Goal: Find specific page/section: Find specific page/section

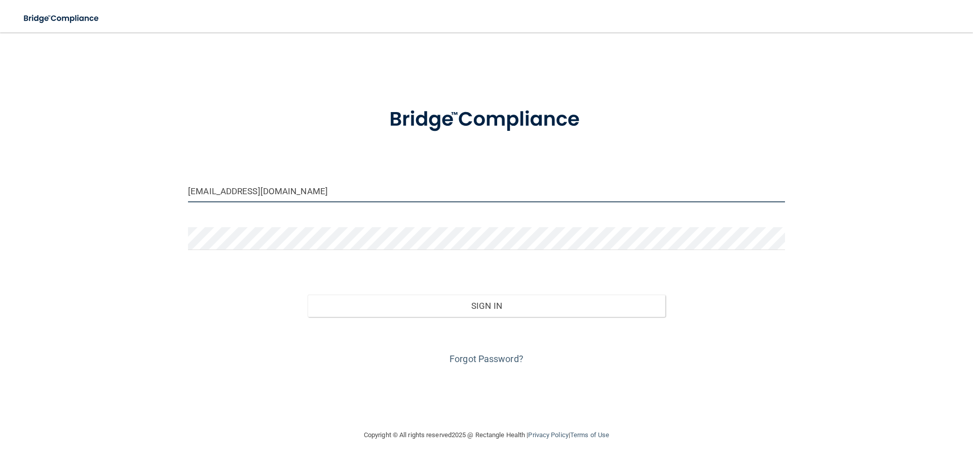
drag, startPoint x: 335, startPoint y: 190, endPoint x: 146, endPoint y: 221, distance: 191.5
click at [146, 221] on div "[EMAIL_ADDRESS][DOMAIN_NAME] Invalid email/password. You don't have permission …" at bounding box center [486, 231] width 932 height 376
type input "[EMAIL_ADDRESS][DOMAIN_NAME]"
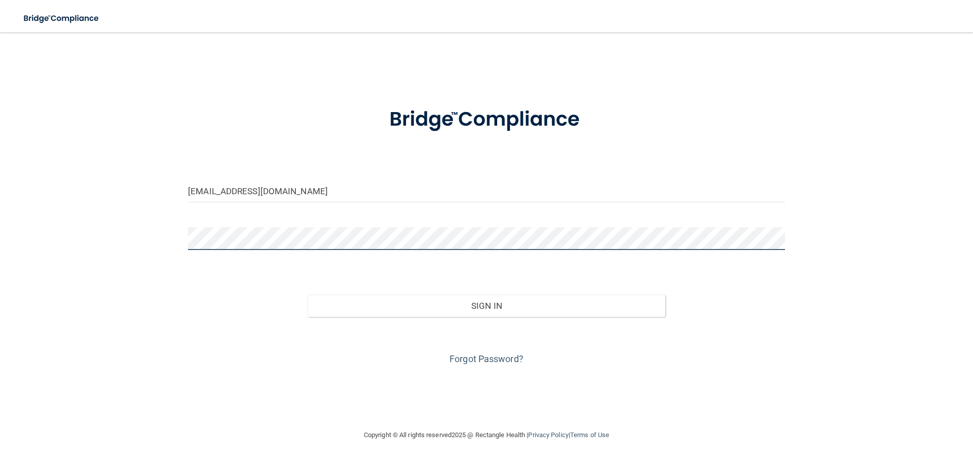
click at [308, 294] on button "Sign In" at bounding box center [487, 305] width 358 height 22
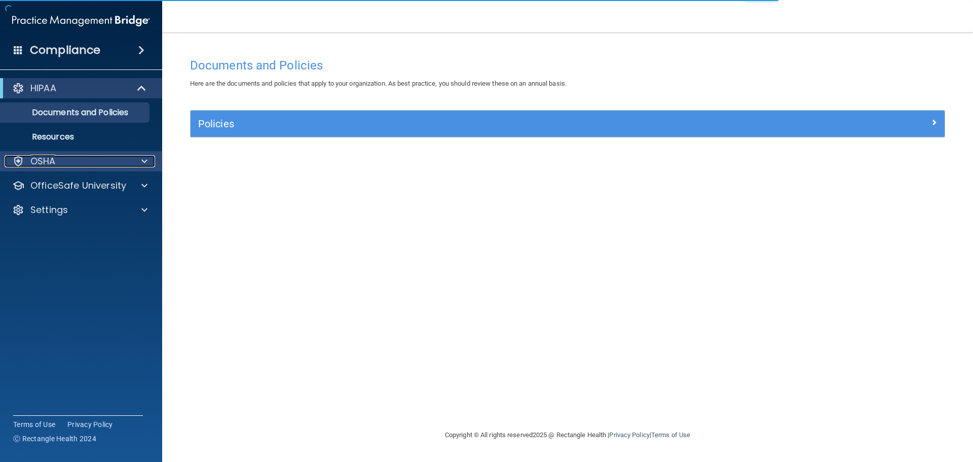
click at [92, 160] on div "OSHA" at bounding box center [68, 161] width 126 height 12
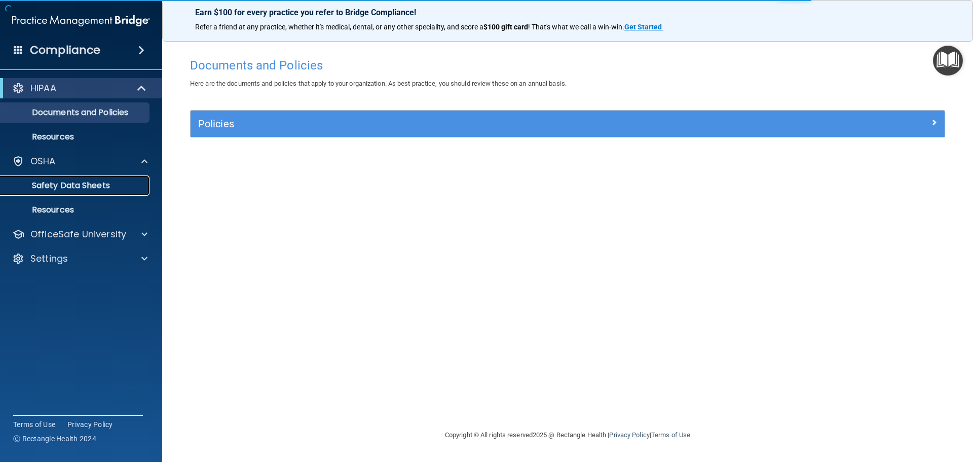
click at [91, 178] on link "Safety Data Sheets" at bounding box center [70, 185] width 160 height 20
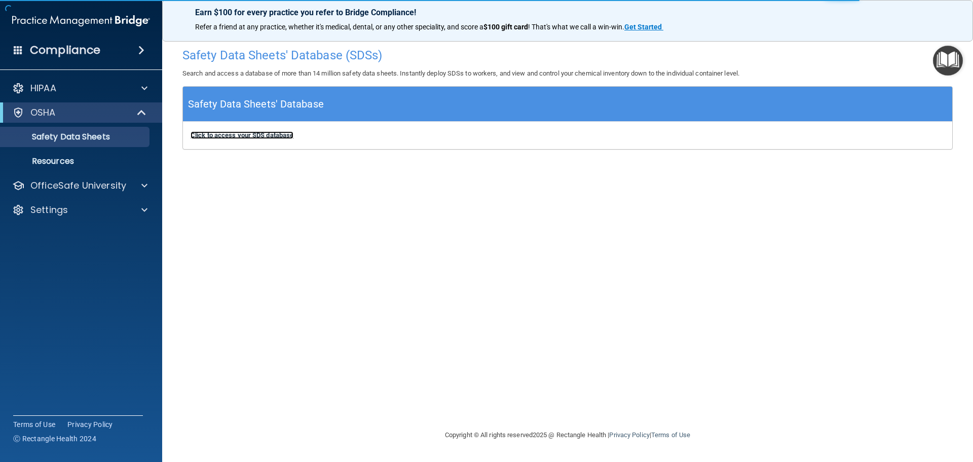
click at [241, 136] on b "Click to access your SDS database" at bounding box center [242, 135] width 103 height 8
